Goal: Task Accomplishment & Management: Use online tool/utility

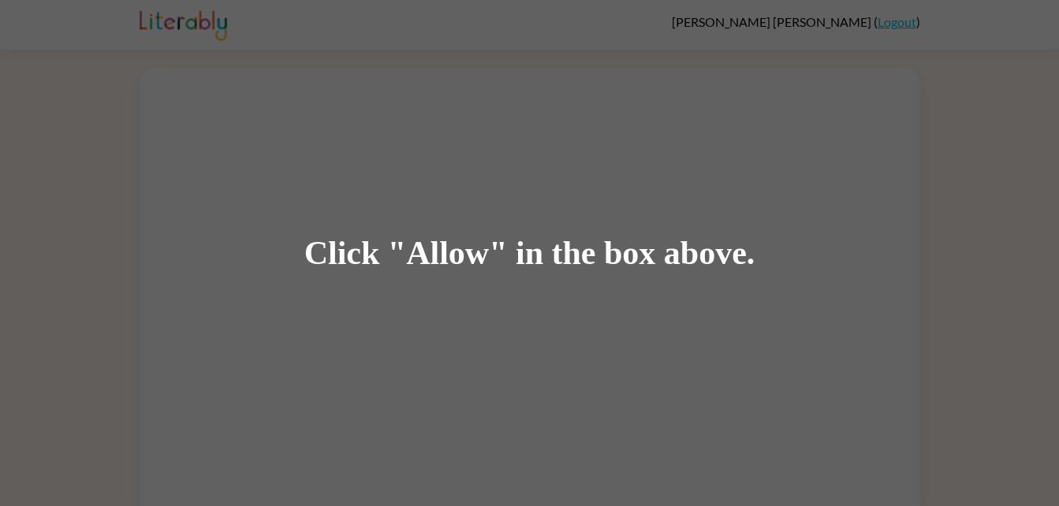
click at [453, 311] on div "Click "Allow" in the box above." at bounding box center [529, 253] width 1059 height 506
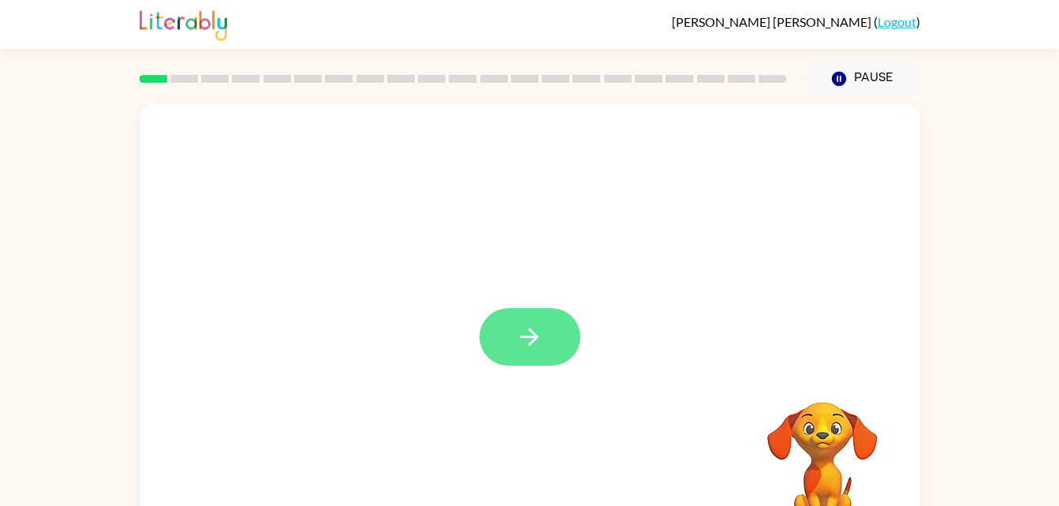
click at [531, 329] on icon "button" at bounding box center [530, 337] width 28 height 28
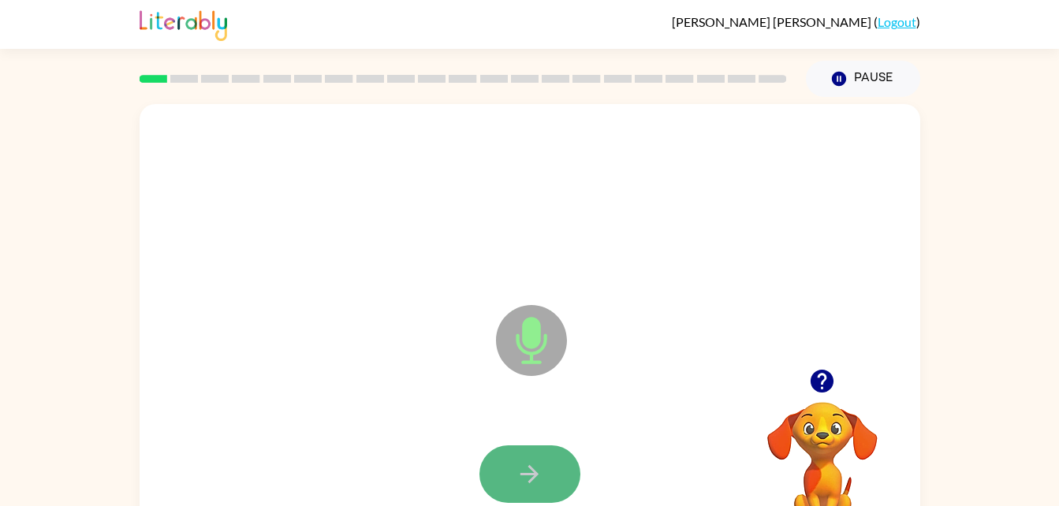
click at [537, 456] on button "button" at bounding box center [529, 474] width 101 height 58
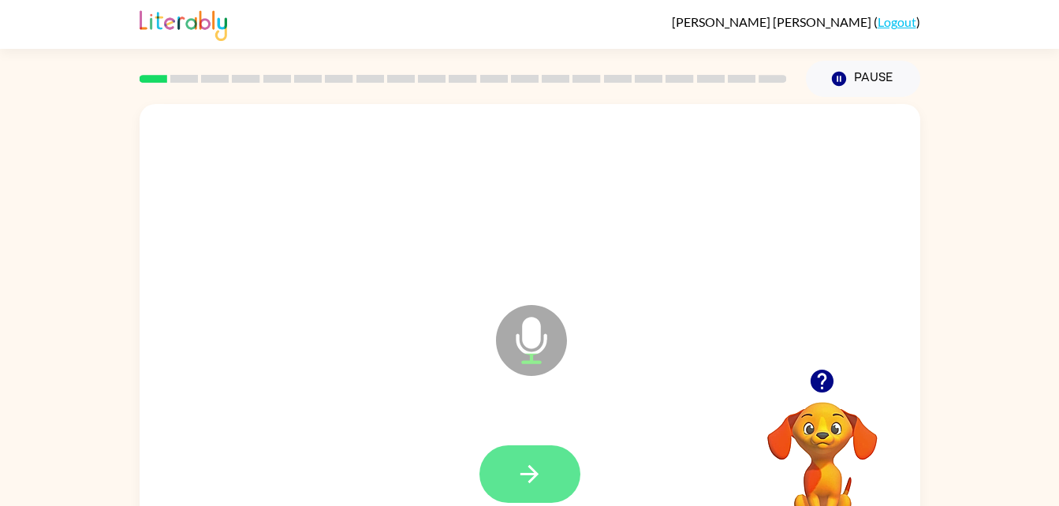
click at [522, 470] on icon "button" at bounding box center [530, 474] width 28 height 28
click at [535, 464] on icon "button" at bounding box center [530, 474] width 28 height 28
click at [533, 470] on icon "button" at bounding box center [529, 474] width 18 height 18
click at [541, 453] on button "button" at bounding box center [529, 474] width 101 height 58
click at [535, 465] on icon "button" at bounding box center [530, 474] width 28 height 28
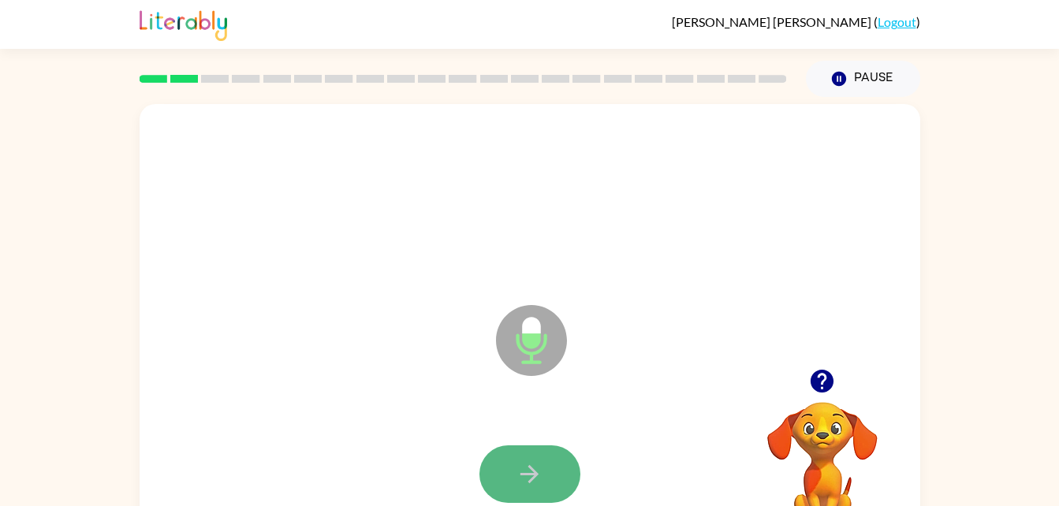
click at [534, 465] on icon "button" at bounding box center [530, 474] width 28 height 28
click at [536, 483] on icon "button" at bounding box center [530, 474] width 28 height 28
drag, startPoint x: 536, startPoint y: 494, endPoint x: 491, endPoint y: 464, distance: 54.5
click at [491, 464] on button "button" at bounding box center [529, 474] width 101 height 58
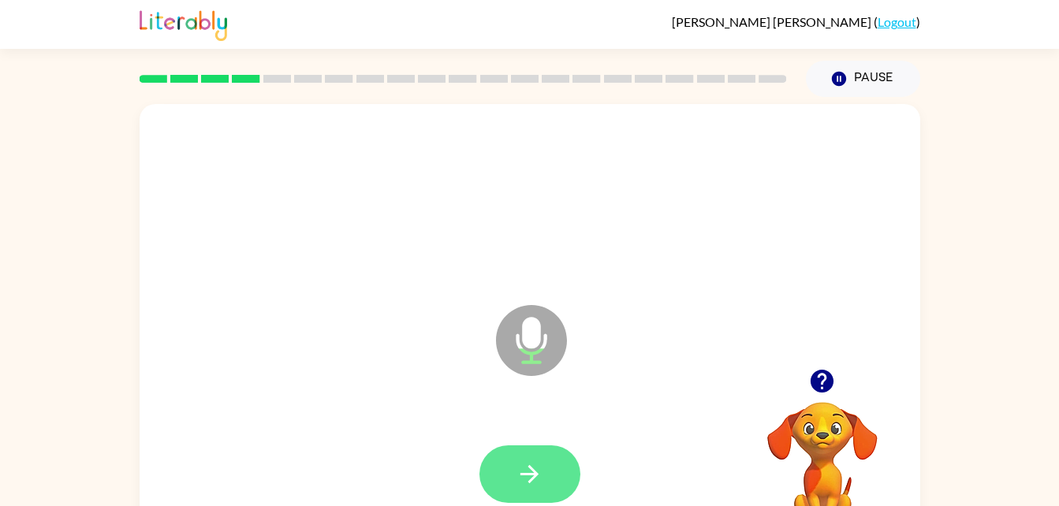
click at [521, 486] on icon "button" at bounding box center [530, 474] width 28 height 28
click at [525, 486] on icon "button" at bounding box center [530, 474] width 28 height 28
click at [507, 456] on button "button" at bounding box center [529, 474] width 101 height 58
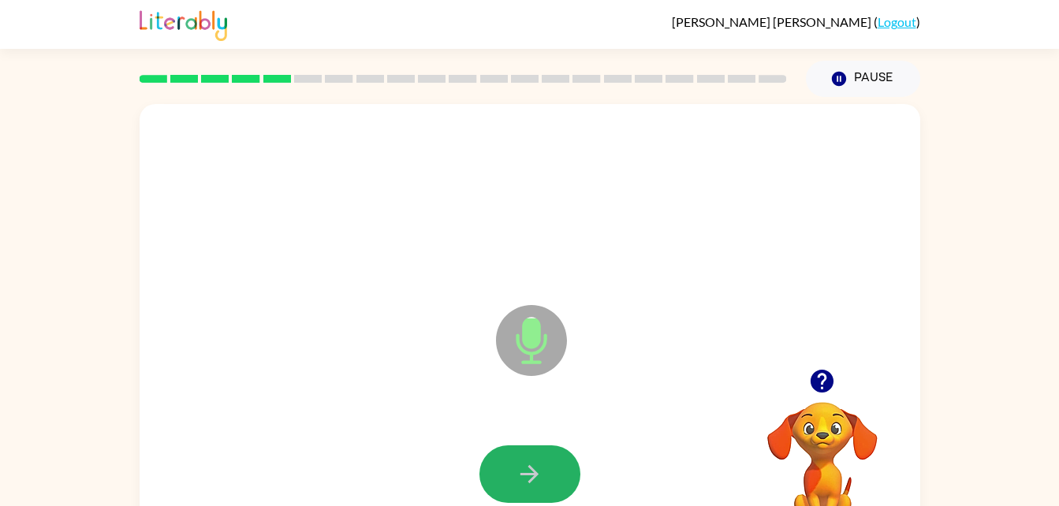
click at [507, 456] on button "button" at bounding box center [529, 474] width 101 height 58
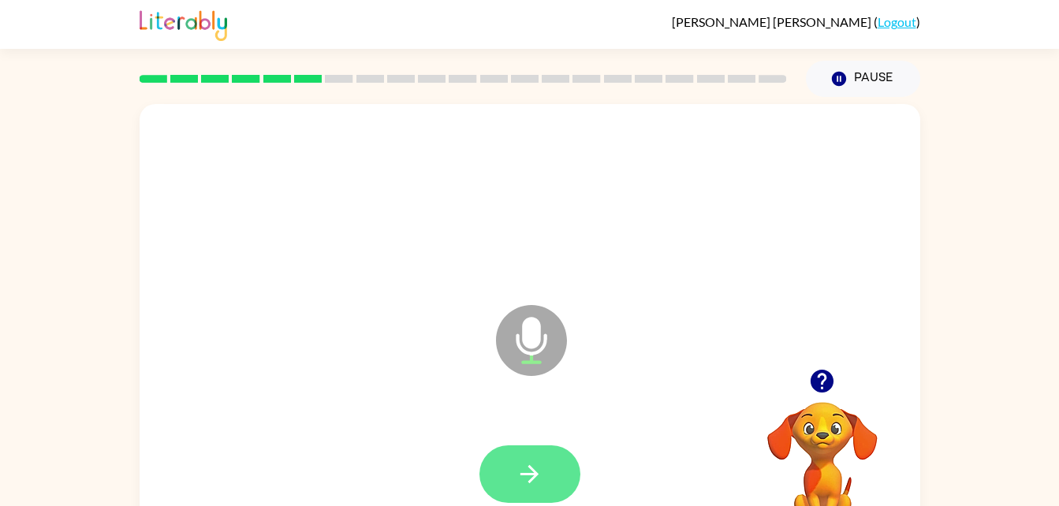
click at [555, 476] on button "button" at bounding box center [529, 474] width 101 height 58
drag, startPoint x: 555, startPoint y: 476, endPoint x: 540, endPoint y: 484, distance: 16.9
click at [540, 484] on icon "button" at bounding box center [530, 474] width 28 height 28
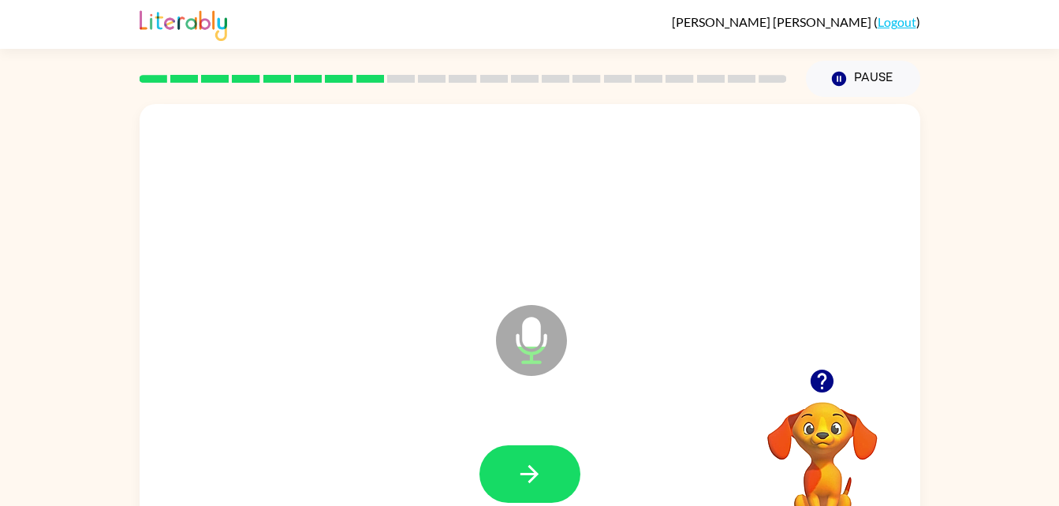
click at [540, 486] on icon "button" at bounding box center [530, 474] width 28 height 28
drag, startPoint x: 540, startPoint y: 486, endPoint x: 490, endPoint y: 490, distance: 49.9
click at [490, 490] on button "button" at bounding box center [529, 474] width 101 height 58
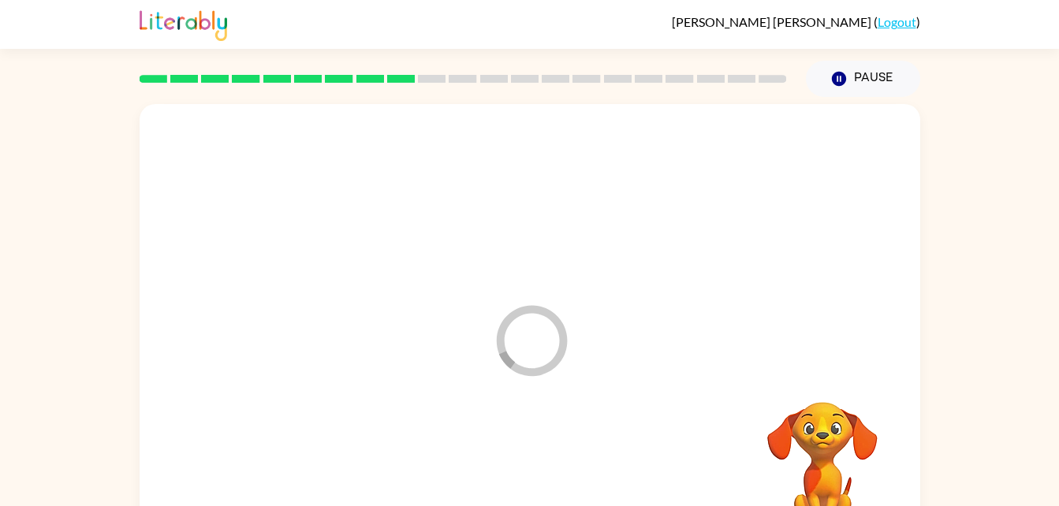
click at [516, 464] on div at bounding box center [529, 474] width 749 height 129
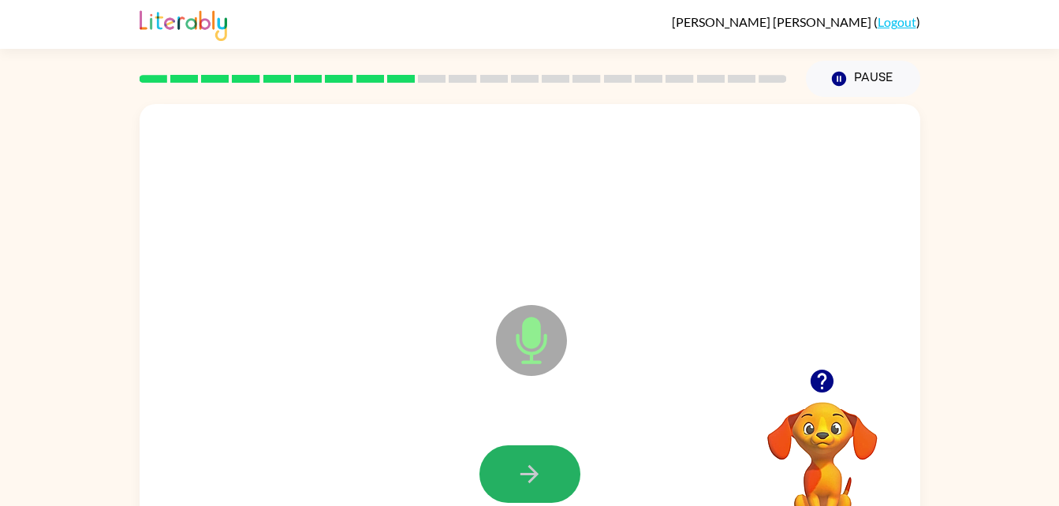
click at [516, 464] on icon "button" at bounding box center [530, 474] width 28 height 28
drag, startPoint x: 516, startPoint y: 464, endPoint x: 503, endPoint y: 473, distance: 15.3
click at [503, 473] on button "button" at bounding box center [529, 474] width 101 height 58
click at [516, 471] on icon "button" at bounding box center [530, 474] width 28 height 28
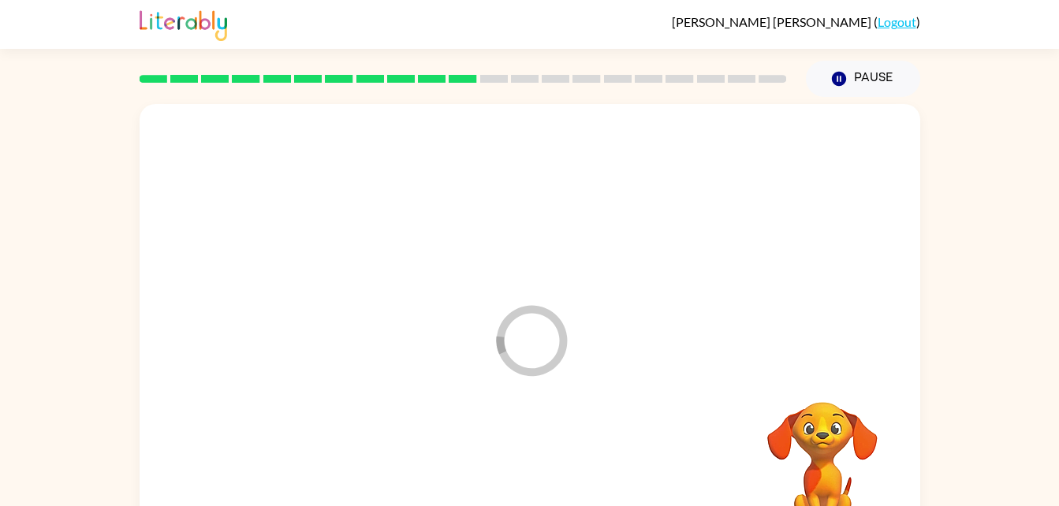
drag, startPoint x: 516, startPoint y: 471, endPoint x: 514, endPoint y: 456, distance: 14.4
click at [514, 456] on div at bounding box center [529, 474] width 749 height 129
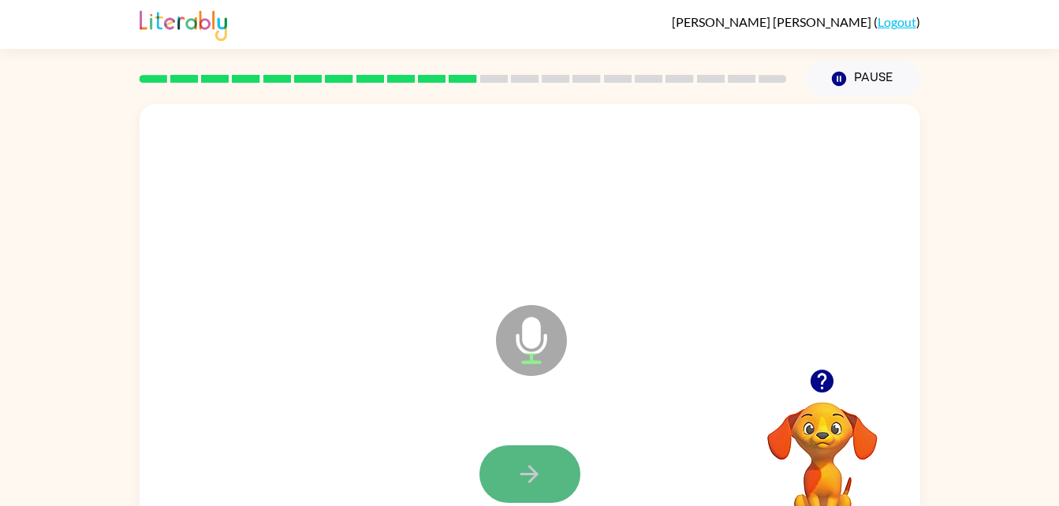
click at [546, 464] on button "button" at bounding box center [529, 474] width 101 height 58
drag, startPoint x: 546, startPoint y: 464, endPoint x: 531, endPoint y: 468, distance: 15.5
click at [531, 468] on icon "button" at bounding box center [529, 474] width 18 height 18
click at [535, 471] on icon "button" at bounding box center [530, 474] width 28 height 28
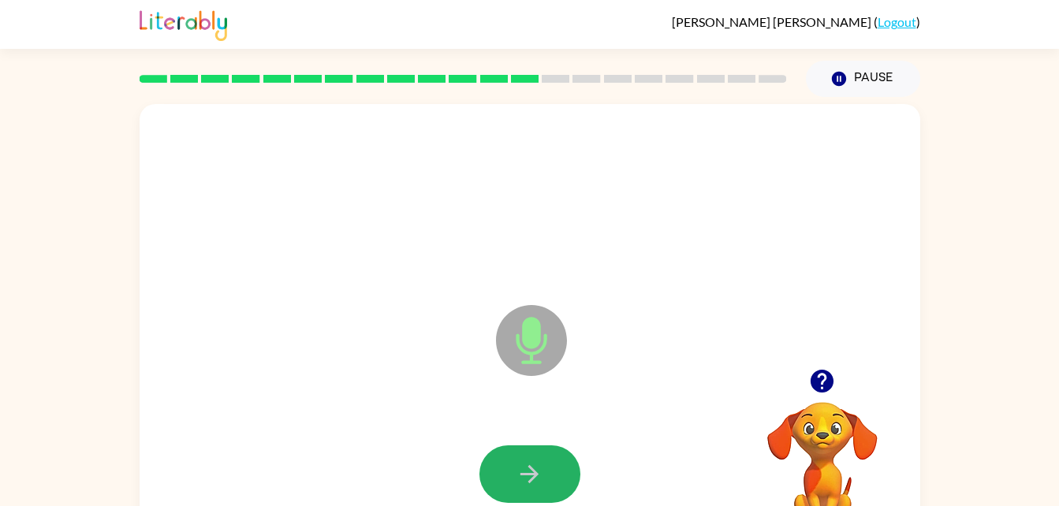
click at [535, 471] on icon "button" at bounding box center [530, 474] width 28 height 28
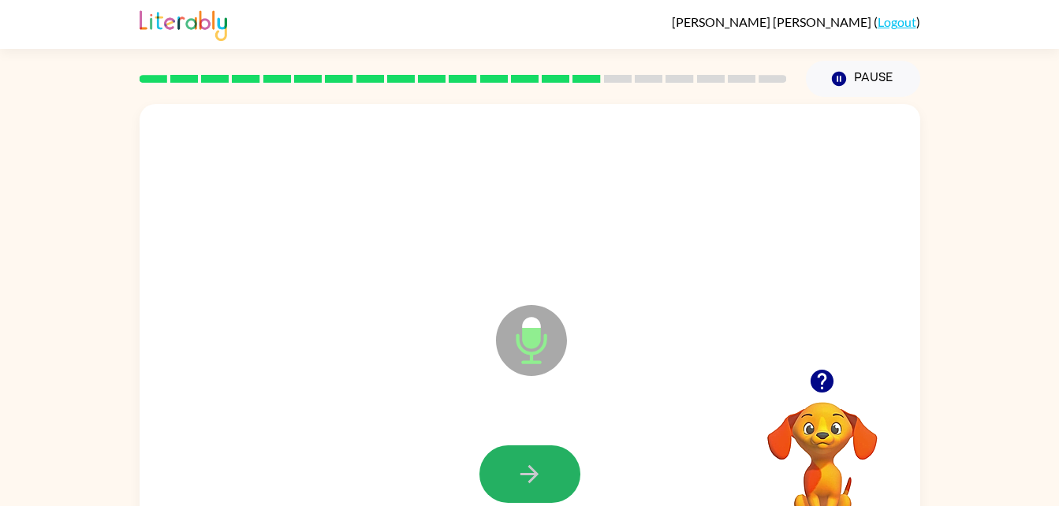
click at [535, 471] on icon "button" at bounding box center [530, 474] width 28 height 28
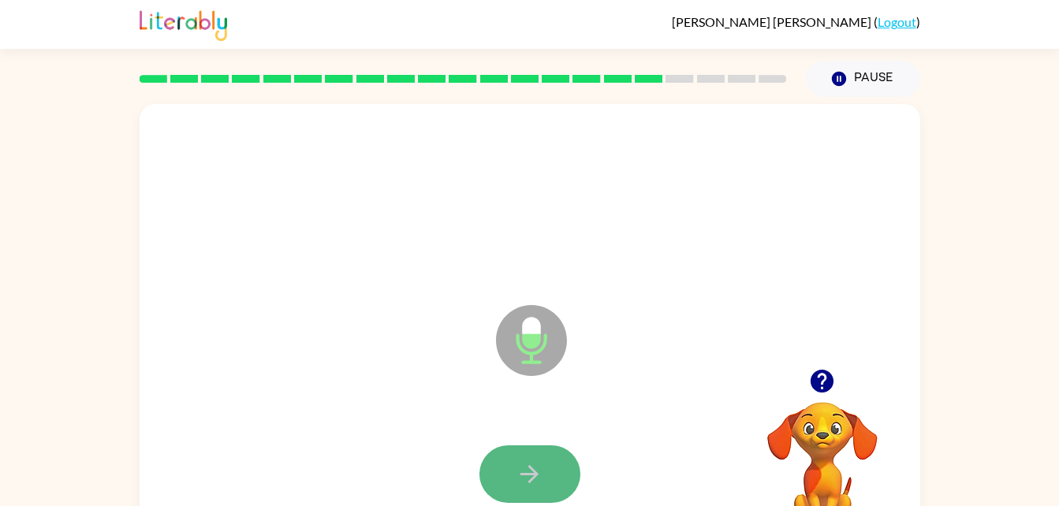
click at [515, 460] on button "button" at bounding box center [529, 474] width 101 height 58
drag, startPoint x: 515, startPoint y: 460, endPoint x: 528, endPoint y: 486, distance: 29.3
click at [528, 486] on icon "button" at bounding box center [530, 474] width 28 height 28
drag, startPoint x: 528, startPoint y: 486, endPoint x: 460, endPoint y: 498, distance: 69.0
click at [460, 498] on div at bounding box center [529, 474] width 749 height 129
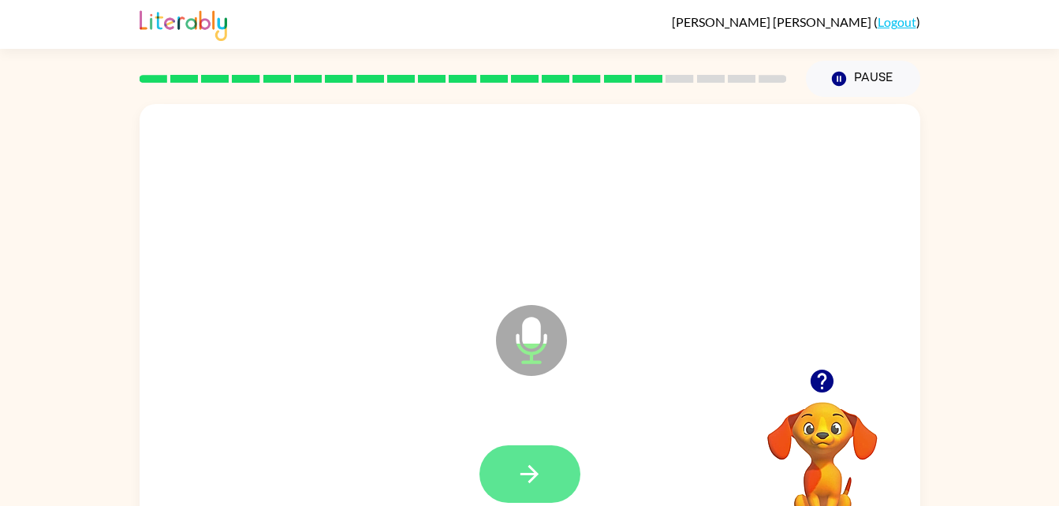
click at [520, 482] on icon "button" at bounding box center [530, 474] width 28 height 28
click at [505, 456] on button "button" at bounding box center [529, 474] width 101 height 58
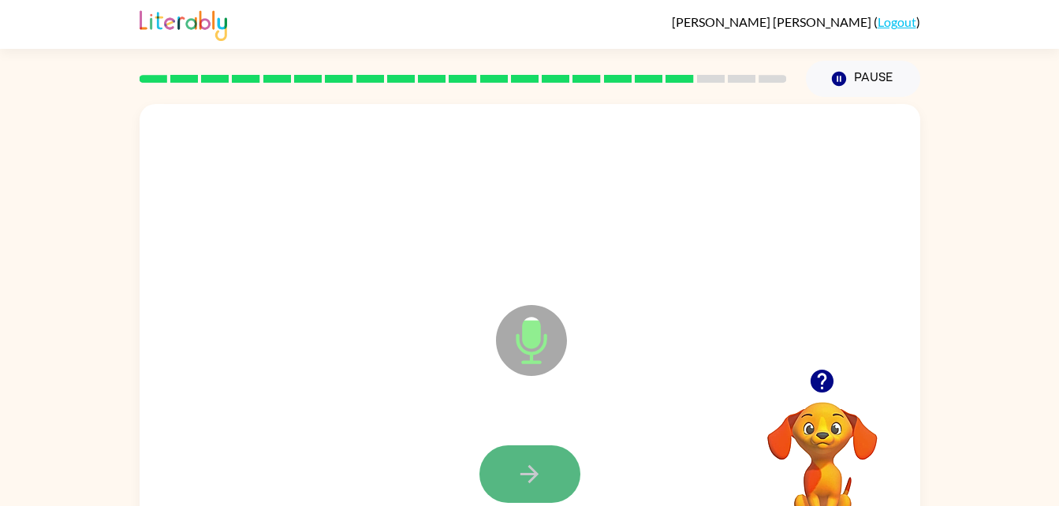
click at [515, 475] on button "button" at bounding box center [529, 474] width 101 height 58
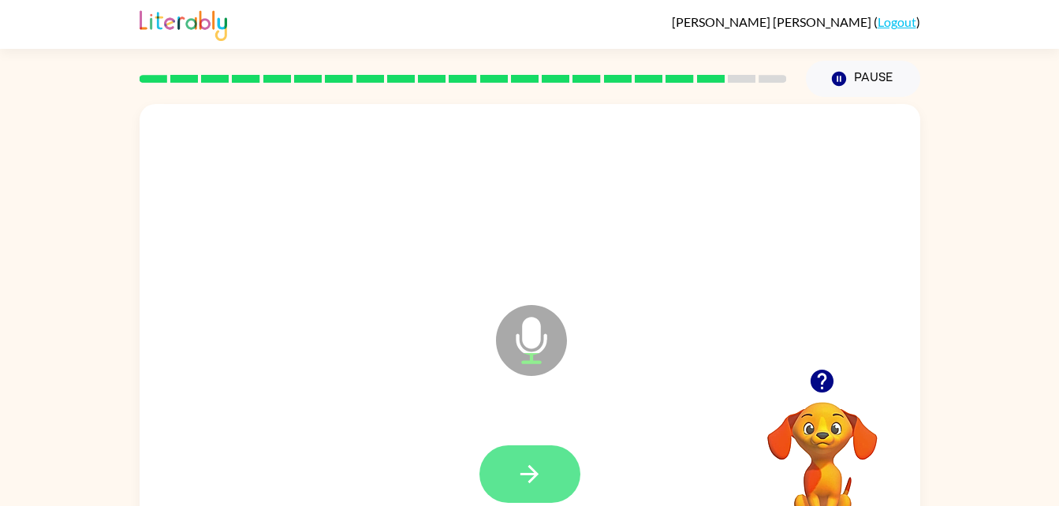
click at [522, 460] on icon "button" at bounding box center [530, 474] width 28 height 28
click at [517, 466] on icon "button" at bounding box center [530, 474] width 28 height 28
click at [516, 466] on icon "button" at bounding box center [530, 474] width 28 height 28
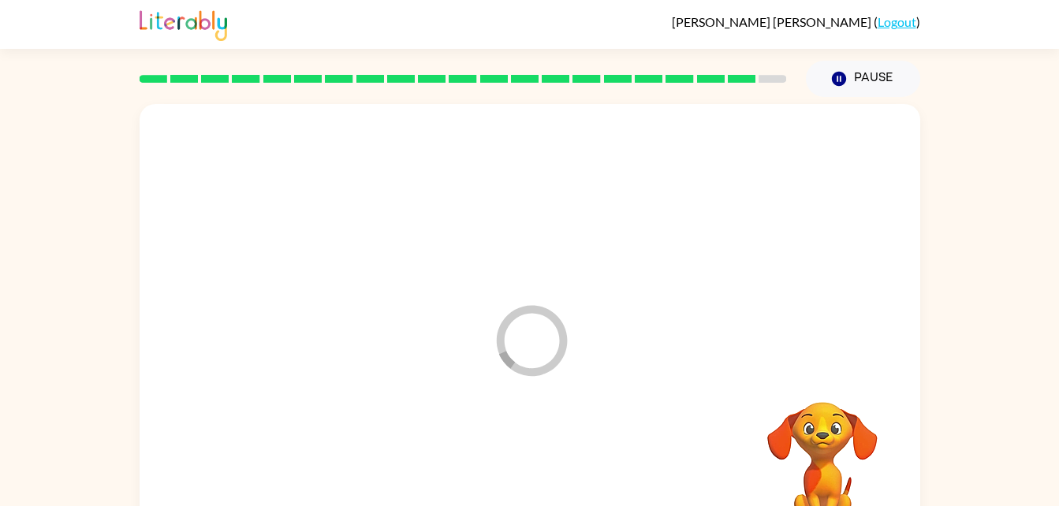
click at [516, 466] on div at bounding box center [529, 474] width 749 height 129
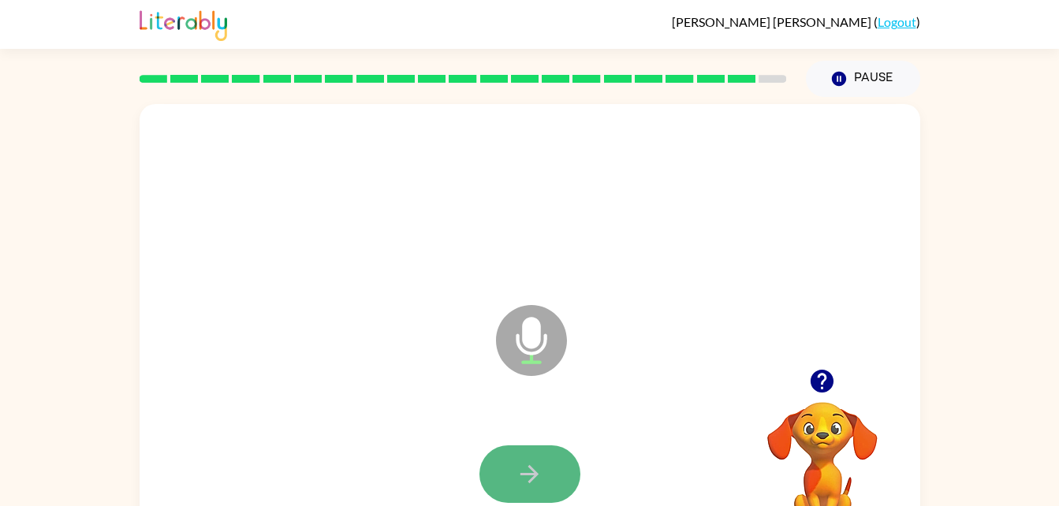
click at [531, 460] on icon "button" at bounding box center [530, 474] width 28 height 28
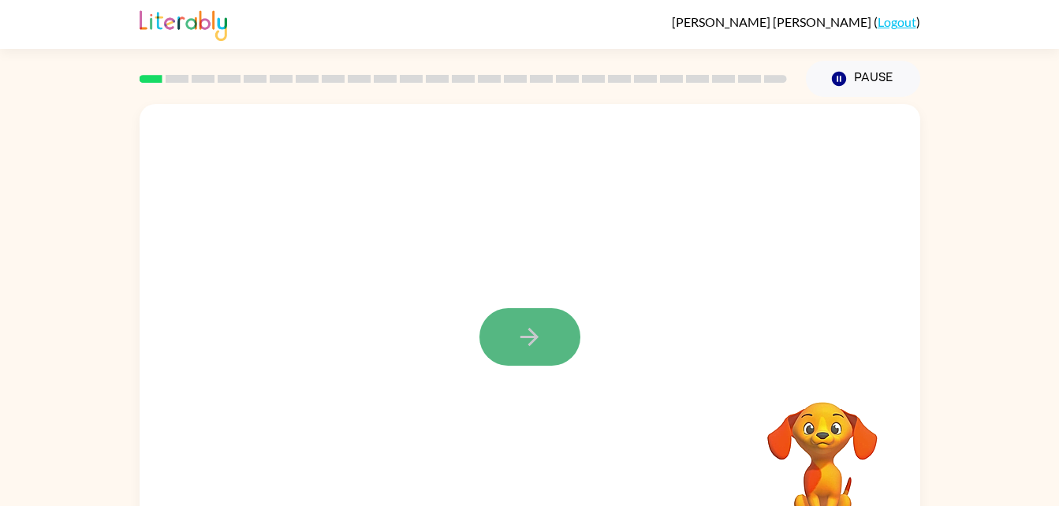
click at [509, 328] on button "button" at bounding box center [529, 337] width 101 height 58
click at [509, 328] on div at bounding box center [491, 301] width 673 height 57
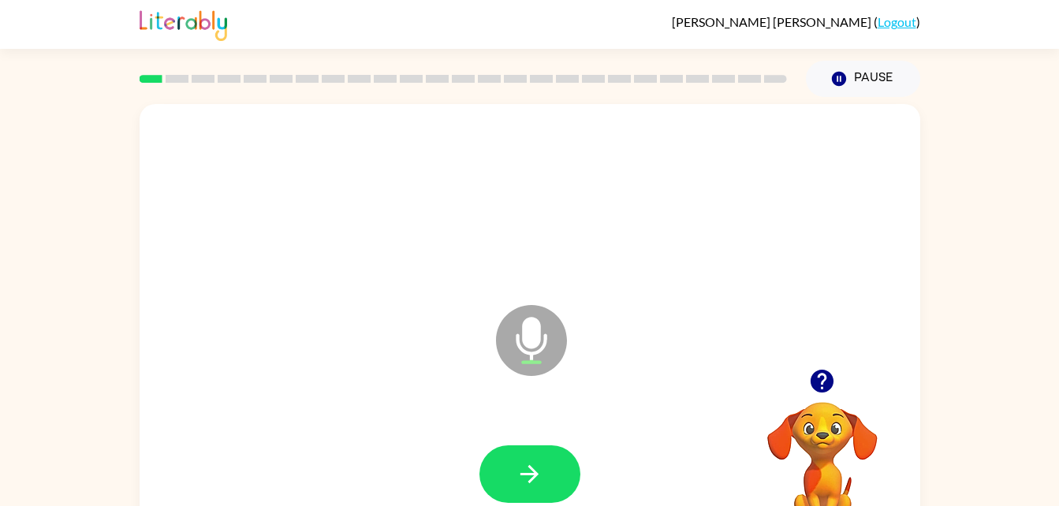
click at [532, 471] on icon "button" at bounding box center [530, 474] width 28 height 28
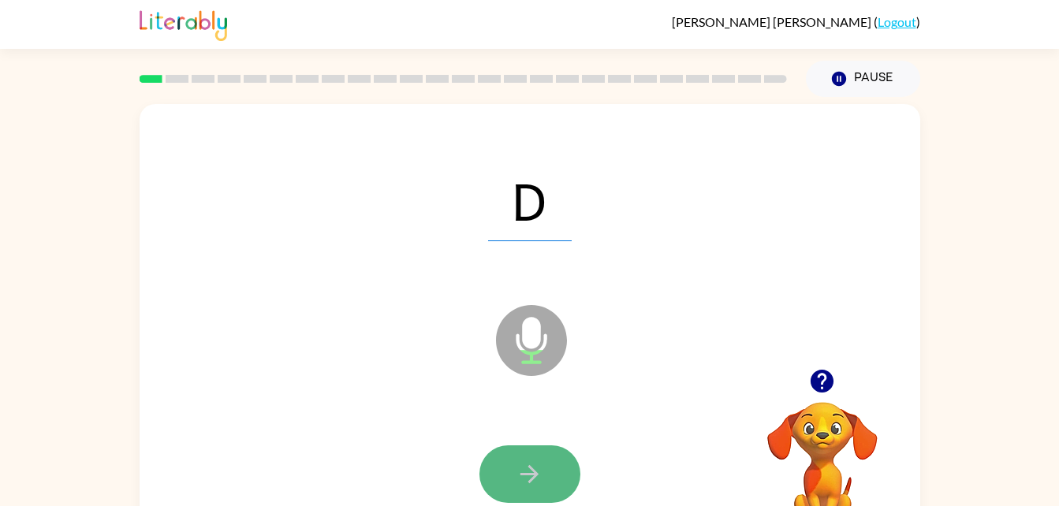
click at [501, 453] on button "button" at bounding box center [529, 474] width 101 height 58
click at [514, 475] on button "button" at bounding box center [529, 474] width 101 height 58
click at [505, 481] on button "button" at bounding box center [529, 474] width 101 height 58
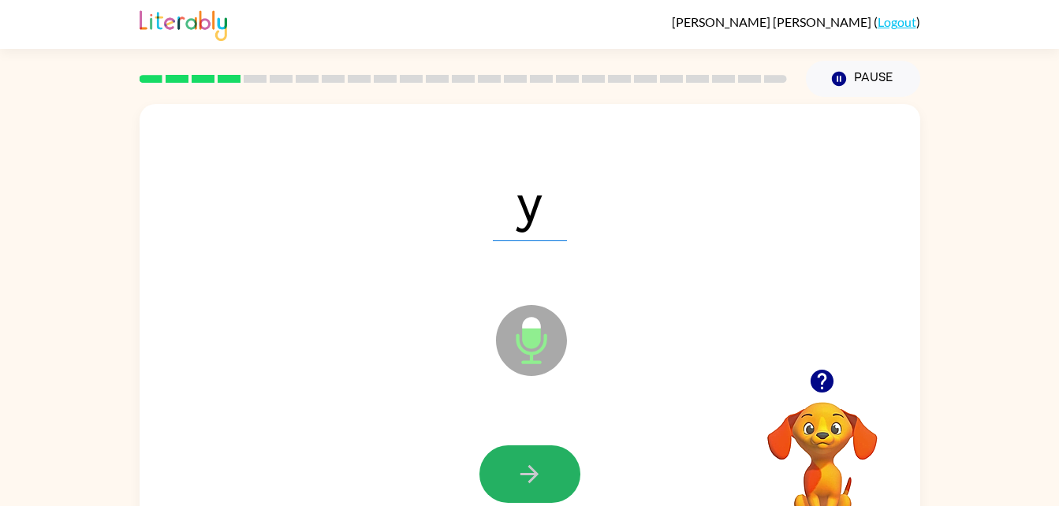
click at [505, 481] on button "button" at bounding box center [529, 474] width 101 height 58
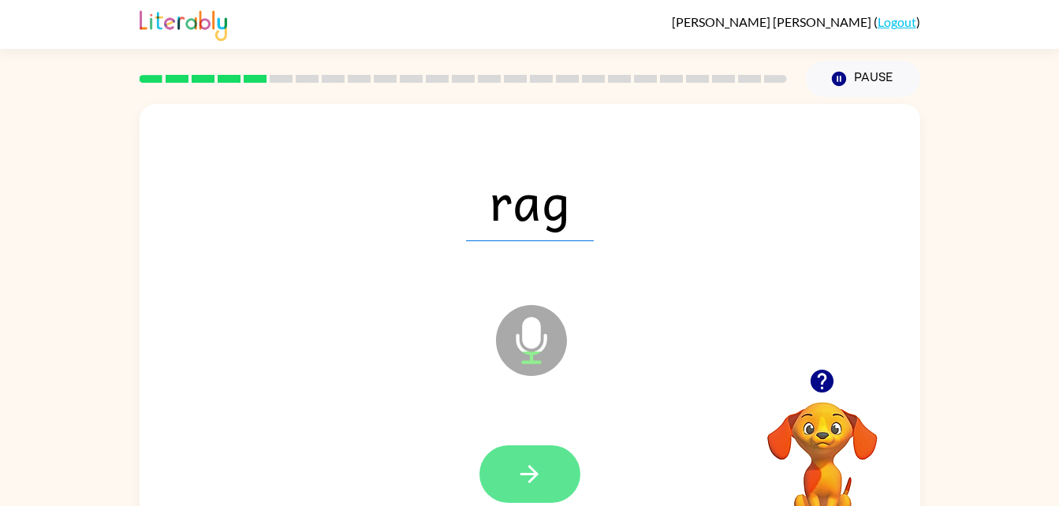
click at [520, 468] on icon "button" at bounding box center [530, 474] width 28 height 28
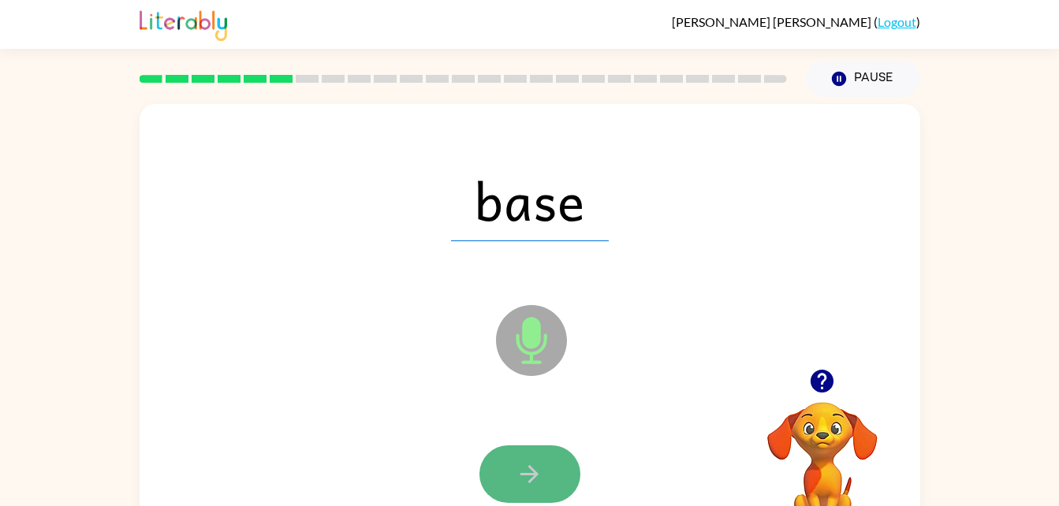
click at [519, 468] on icon "button" at bounding box center [530, 474] width 28 height 28
click at [519, 468] on div at bounding box center [529, 474] width 101 height 58
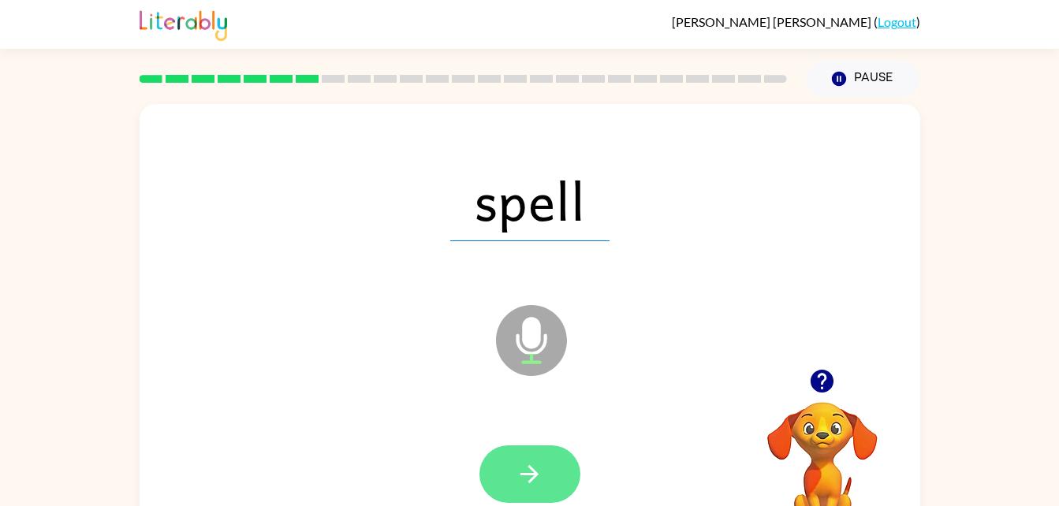
click at [512, 471] on button "button" at bounding box center [529, 474] width 101 height 58
drag, startPoint x: 401, startPoint y: 273, endPoint x: 521, endPoint y: 471, distance: 232.0
click at [521, 471] on div "chat Microphone The Microphone is here when it is your turn to talk" at bounding box center [530, 329] width 781 height 450
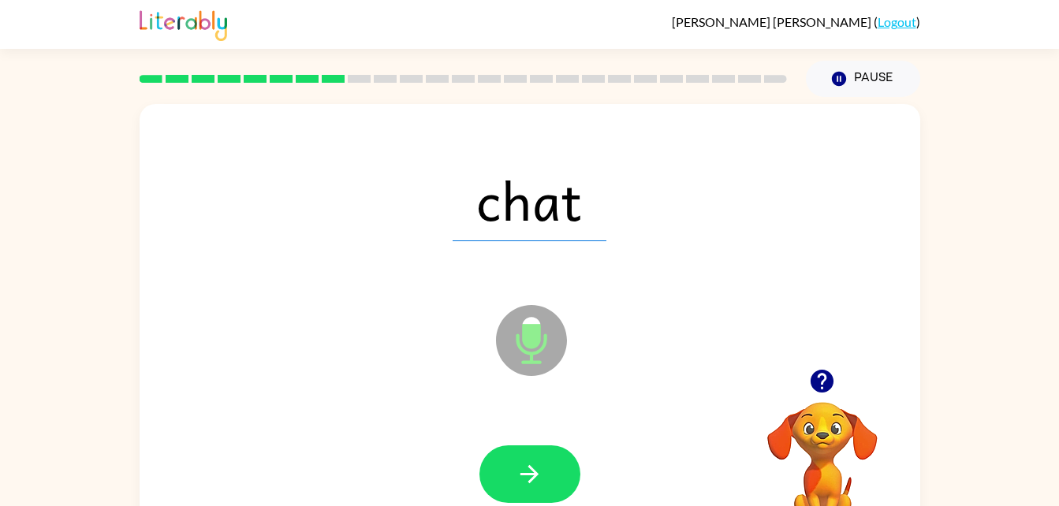
drag, startPoint x: 521, startPoint y: 471, endPoint x: 539, endPoint y: 470, distance: 18.2
click at [539, 470] on icon "button" at bounding box center [530, 474] width 28 height 28
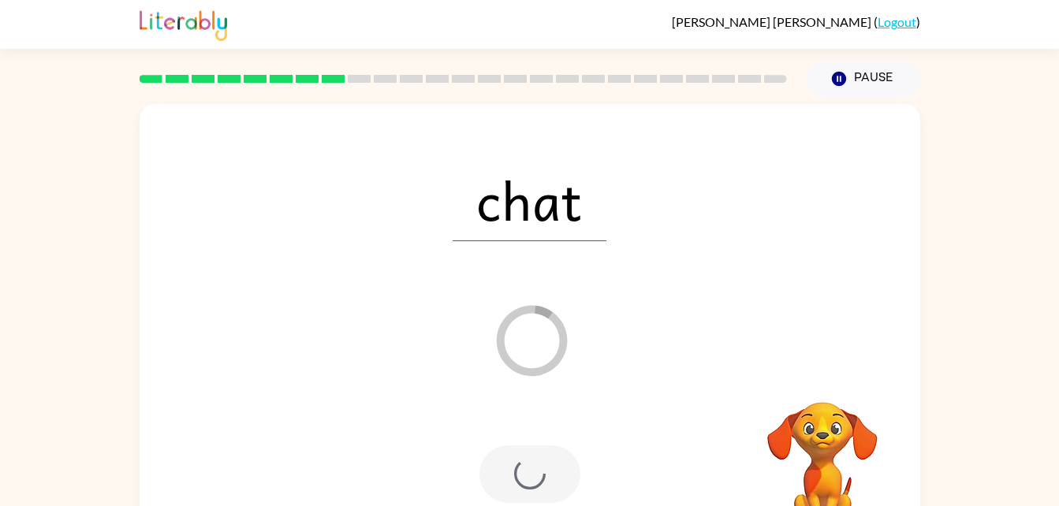
click at [537, 469] on div at bounding box center [529, 474] width 101 height 58
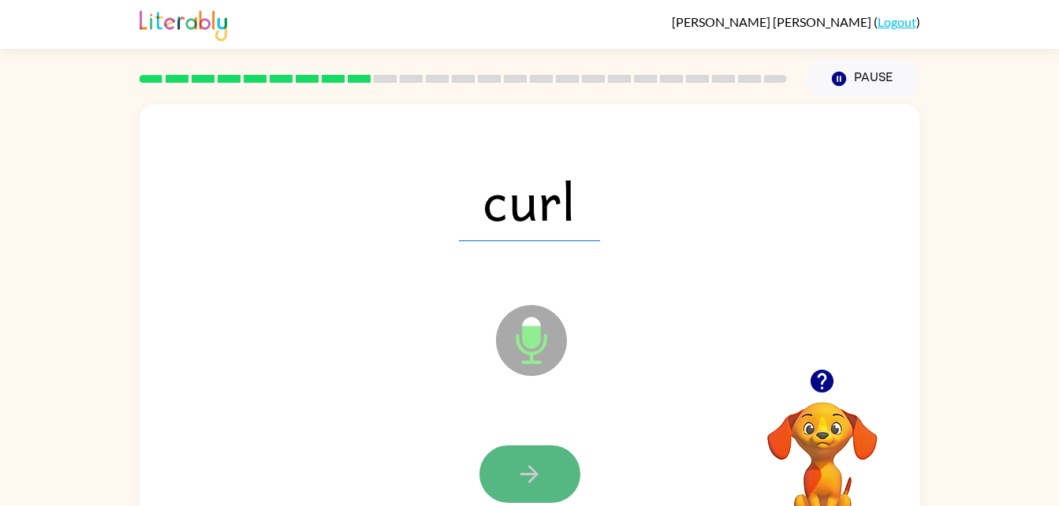
click at [545, 488] on button "button" at bounding box center [529, 474] width 101 height 58
click at [545, 467] on button "button" at bounding box center [529, 474] width 101 height 58
click at [549, 479] on button "button" at bounding box center [529, 474] width 101 height 58
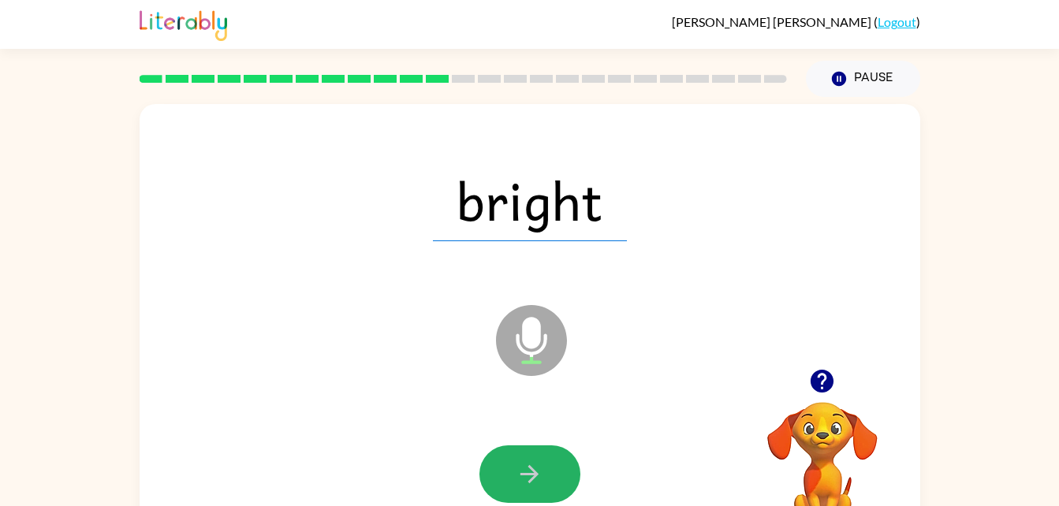
click at [549, 479] on button "button" at bounding box center [529, 474] width 101 height 58
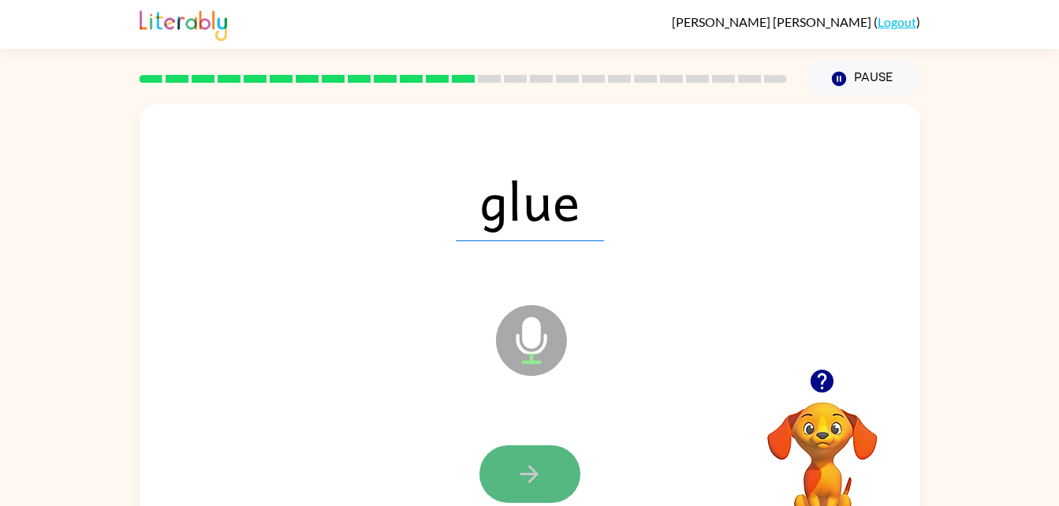
click at [530, 451] on button "button" at bounding box center [529, 474] width 101 height 58
drag, startPoint x: 530, startPoint y: 451, endPoint x: 520, endPoint y: 469, distance: 20.5
click at [520, 469] on icon "button" at bounding box center [530, 474] width 28 height 28
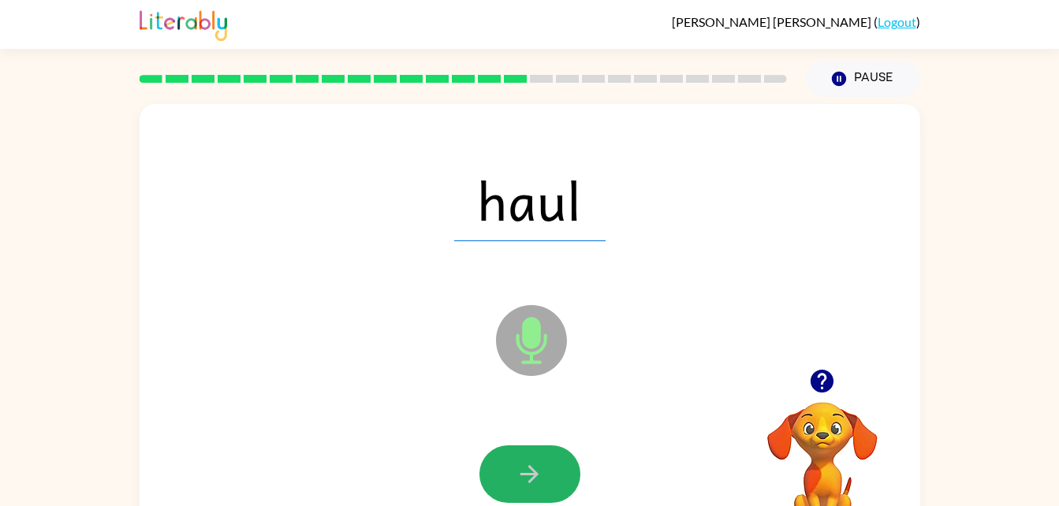
click at [522, 468] on icon "button" at bounding box center [530, 474] width 28 height 28
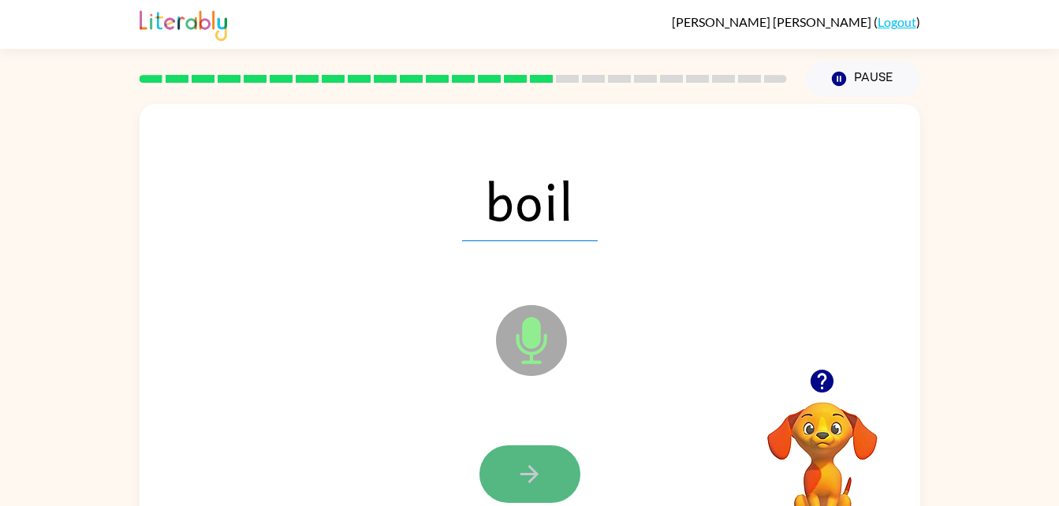
click at [522, 468] on icon "button" at bounding box center [530, 474] width 28 height 28
click at [522, 468] on div at bounding box center [529, 474] width 101 height 58
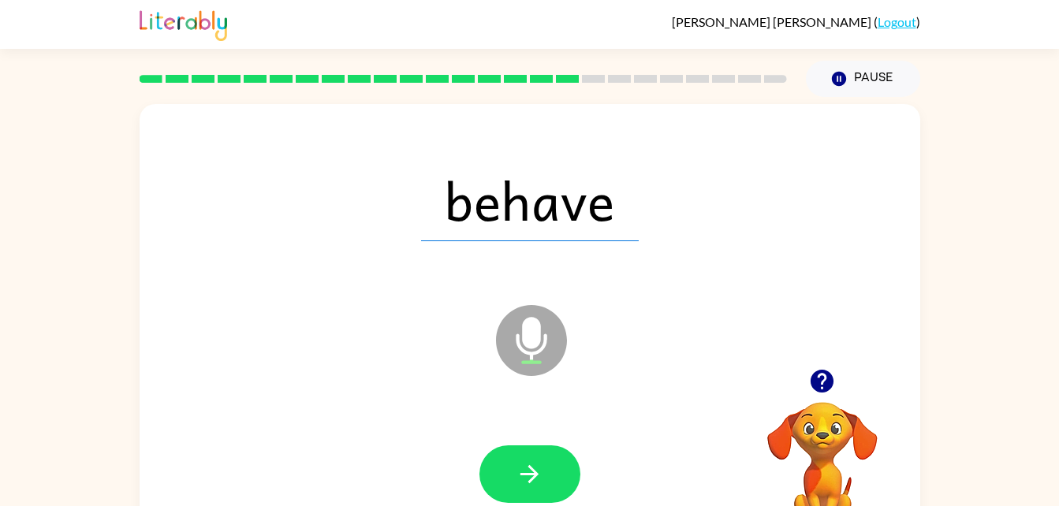
click at [520, 471] on icon "button" at bounding box center [530, 474] width 28 height 28
click at [520, 471] on div at bounding box center [529, 474] width 101 height 58
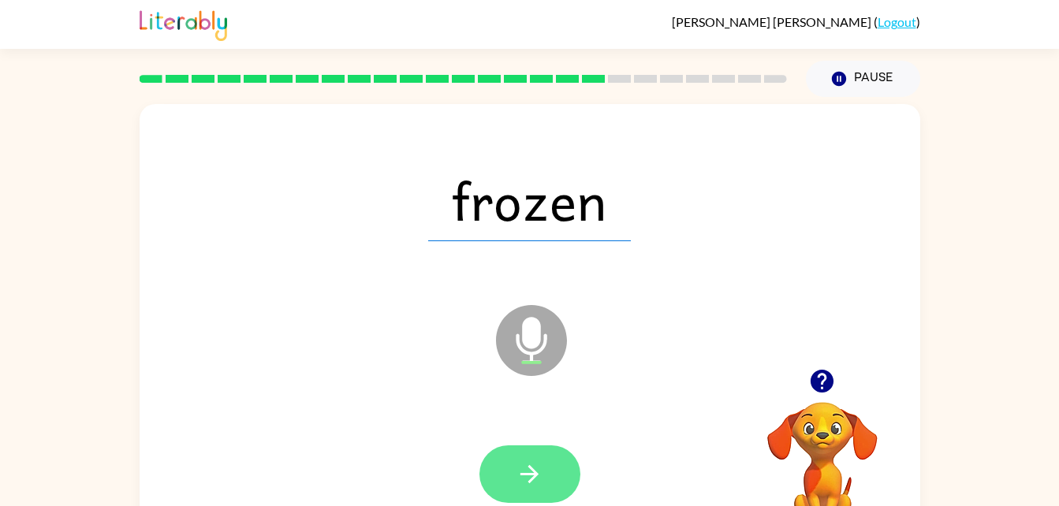
click at [542, 484] on icon "button" at bounding box center [530, 474] width 28 height 28
click at [538, 457] on button "button" at bounding box center [529, 474] width 101 height 58
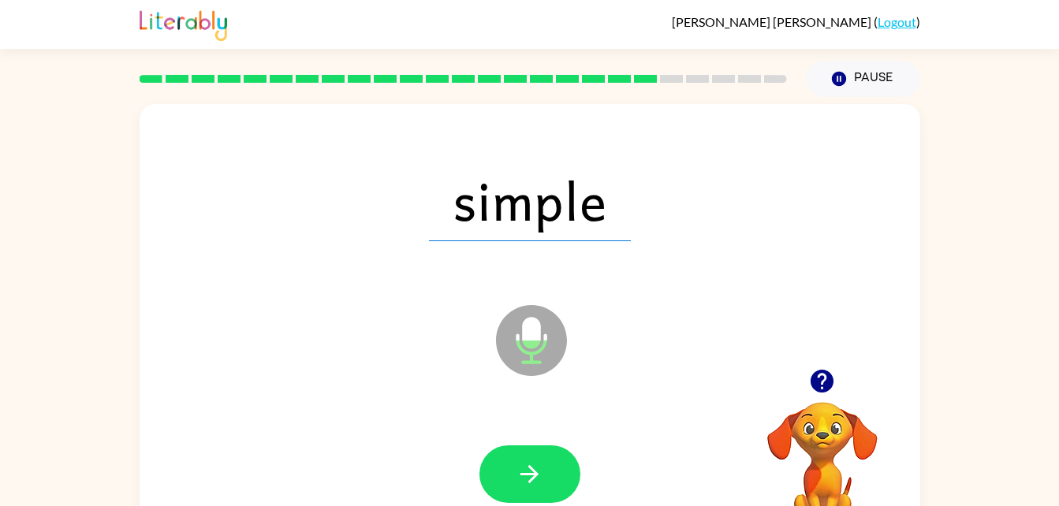
click at [533, 460] on icon "button" at bounding box center [530, 474] width 28 height 28
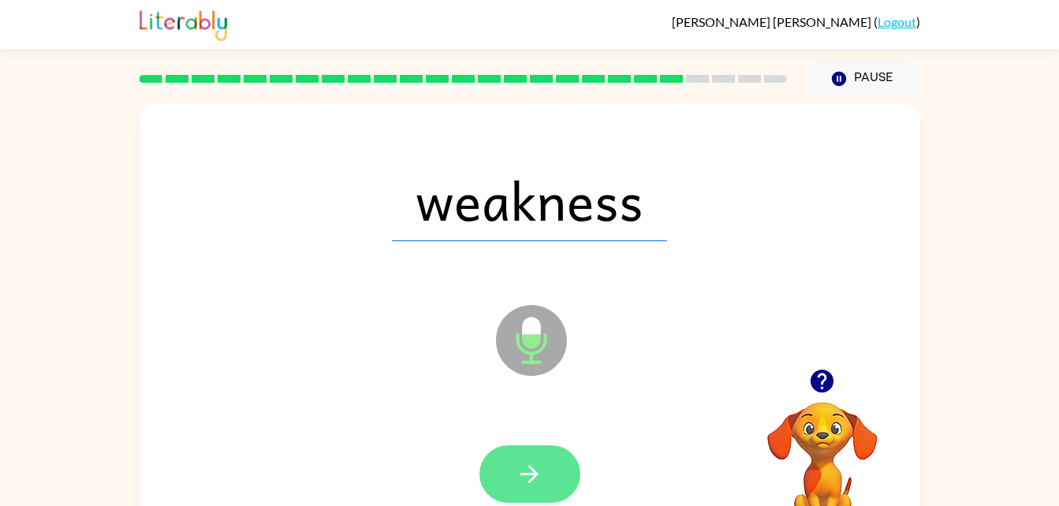
click at [533, 460] on icon "button" at bounding box center [530, 474] width 28 height 28
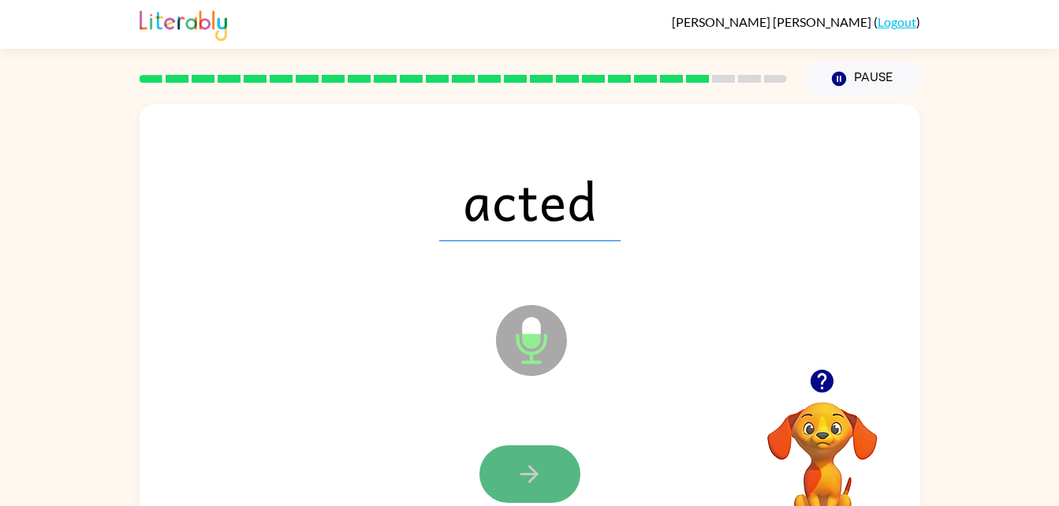
click at [530, 456] on button "button" at bounding box center [529, 474] width 101 height 58
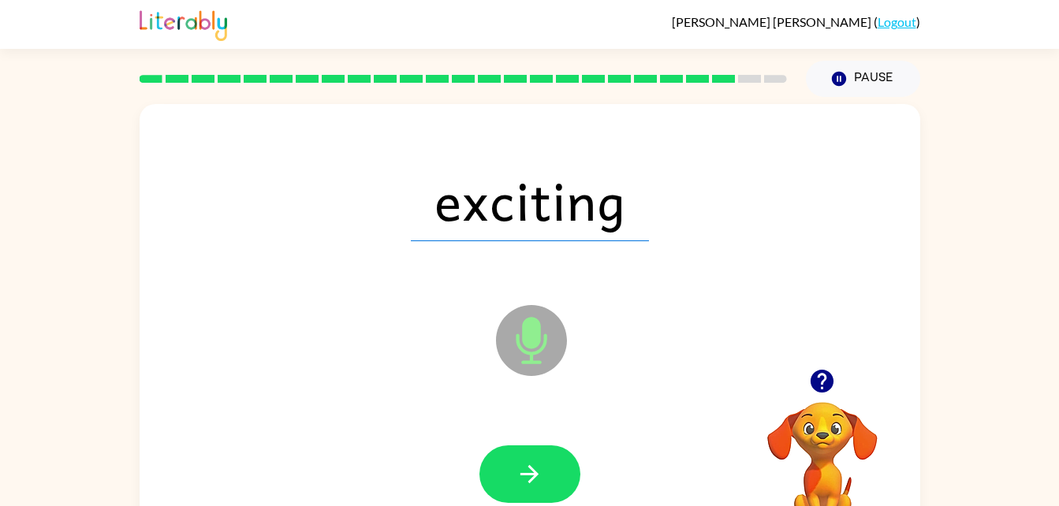
click at [524, 437] on div at bounding box center [529, 474] width 749 height 129
click at [526, 453] on button "button" at bounding box center [529, 474] width 101 height 58
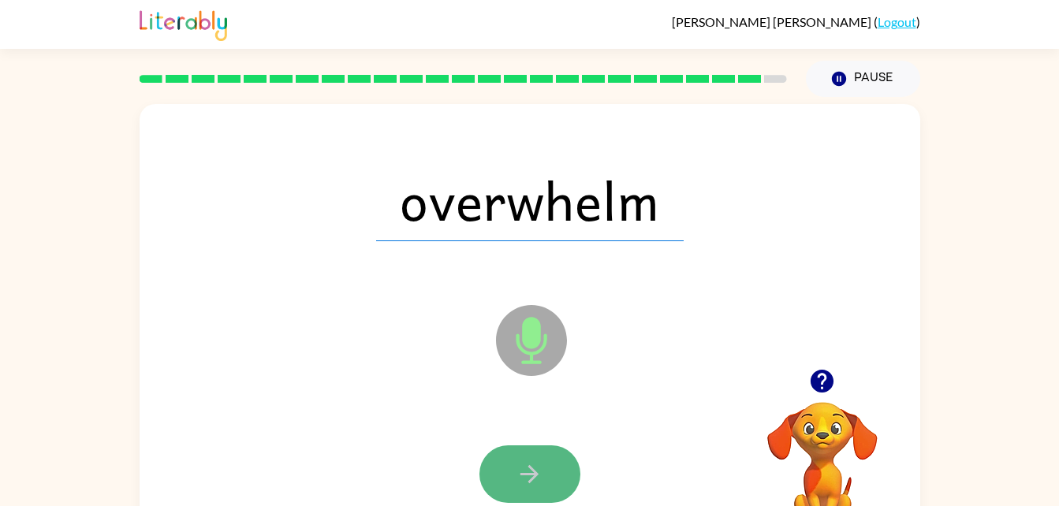
click at [532, 474] on icon "button" at bounding box center [529, 474] width 18 height 18
